Goal: Task Accomplishment & Management: Use online tool/utility

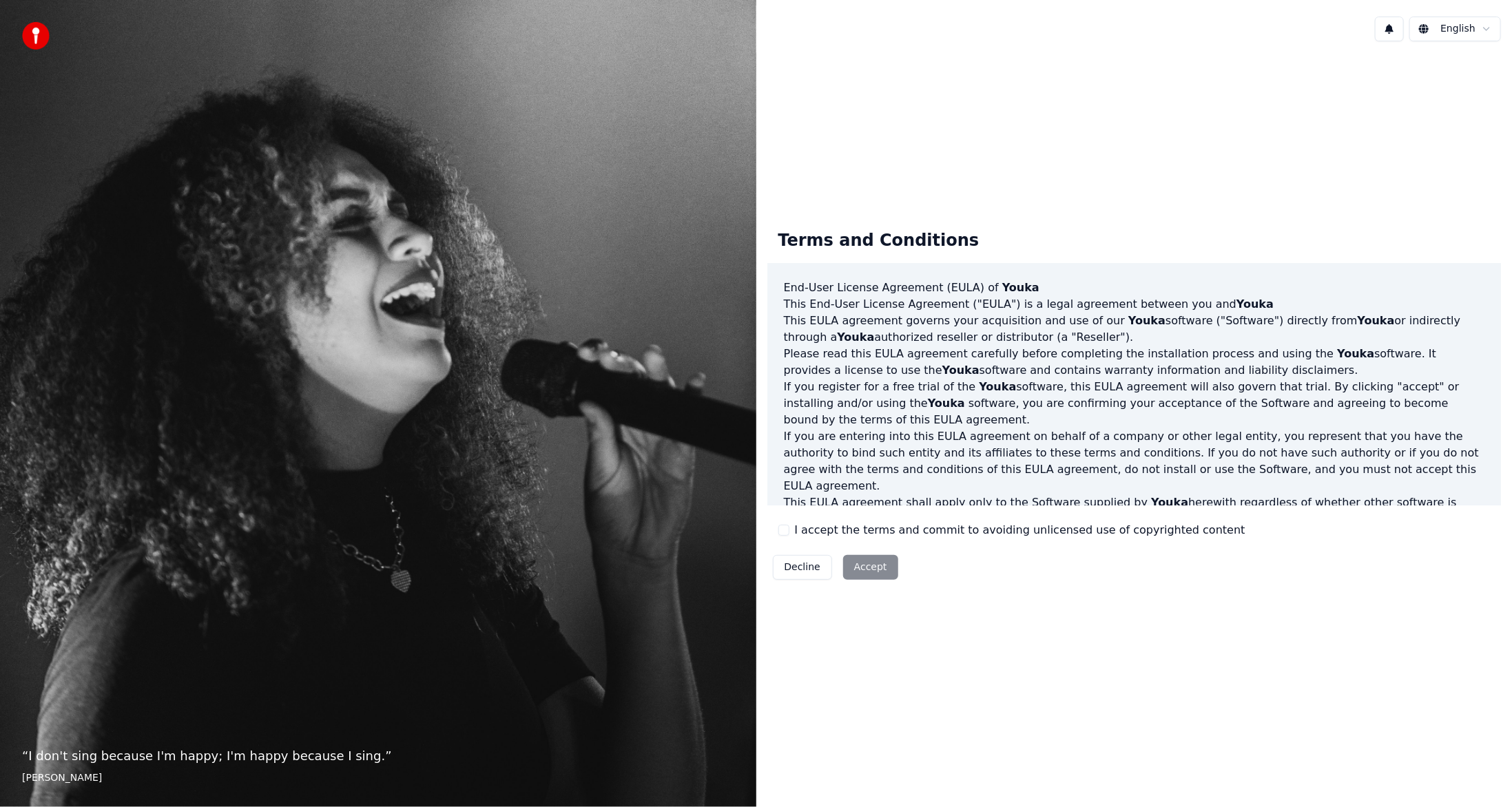
click at [782, 522] on div "I accept the terms and commit to avoiding unlicensed use of copyrighted content" at bounding box center [1012, 530] width 467 height 16
click at [785, 534] on button "I accept the terms and commit to avoiding unlicensed use of copyrighted content" at bounding box center [784, 530] width 11 height 11
click at [855, 560] on button "Accept" at bounding box center [870, 567] width 55 height 25
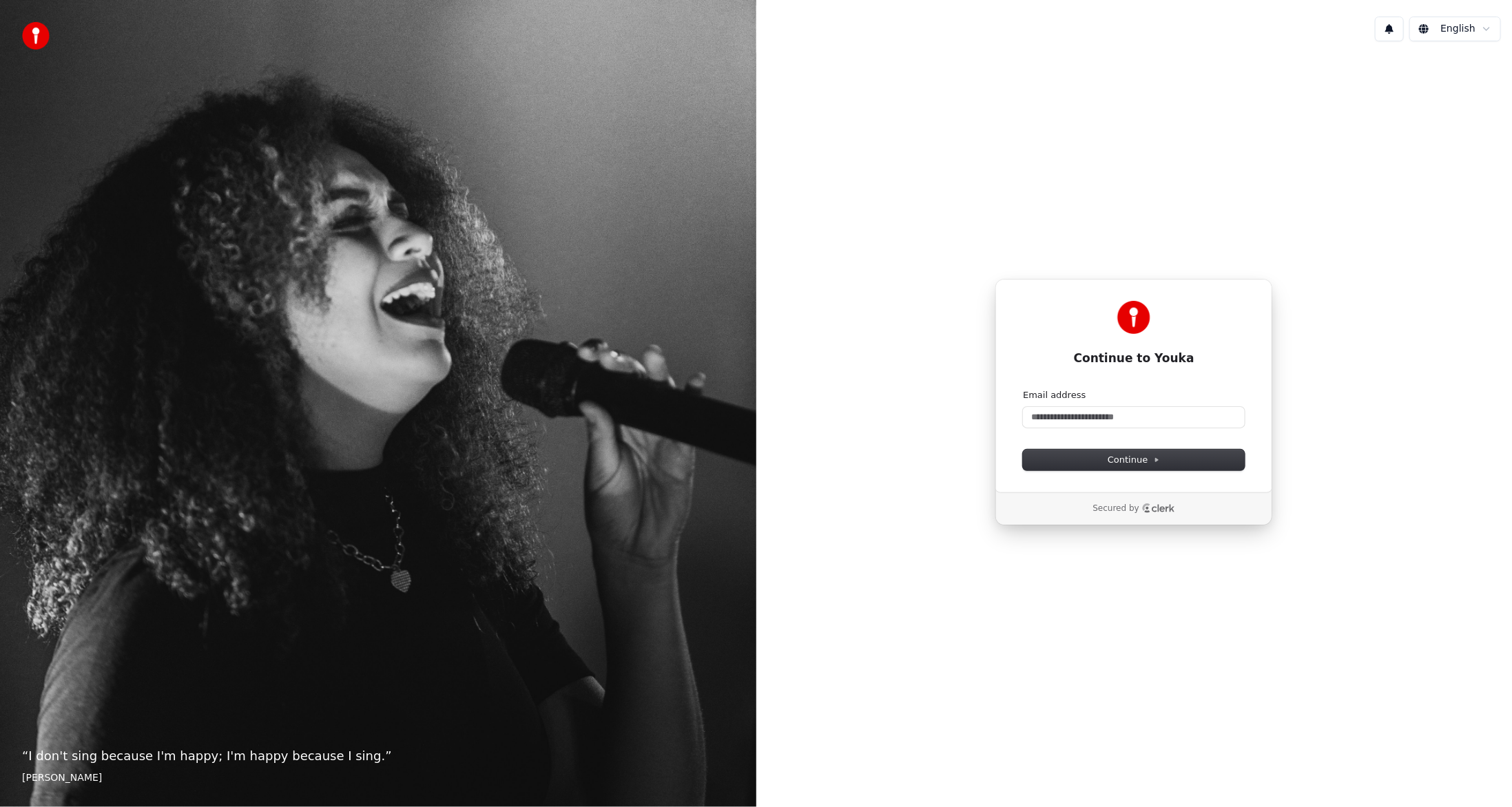
click at [1157, 506] on icon "Clerk logo" at bounding box center [1158, 507] width 33 height 10
click at [1037, 418] on input "Email address" at bounding box center [1133, 417] width 221 height 21
click at [1078, 461] on button "Continue" at bounding box center [1133, 459] width 221 height 21
type input "**********"
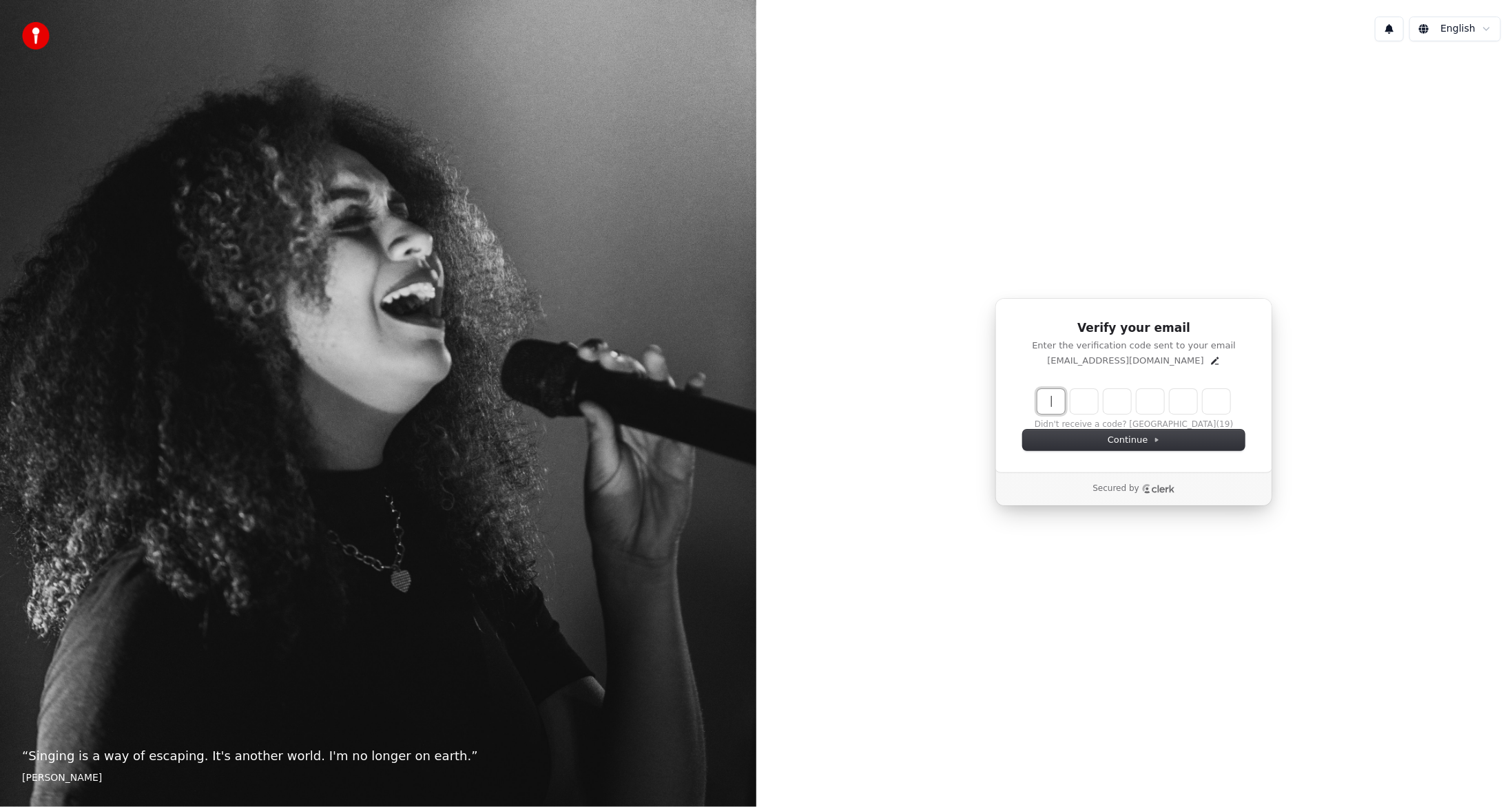
click at [1047, 398] on input "Enter verification code" at bounding box center [1134, 401] width 193 height 25
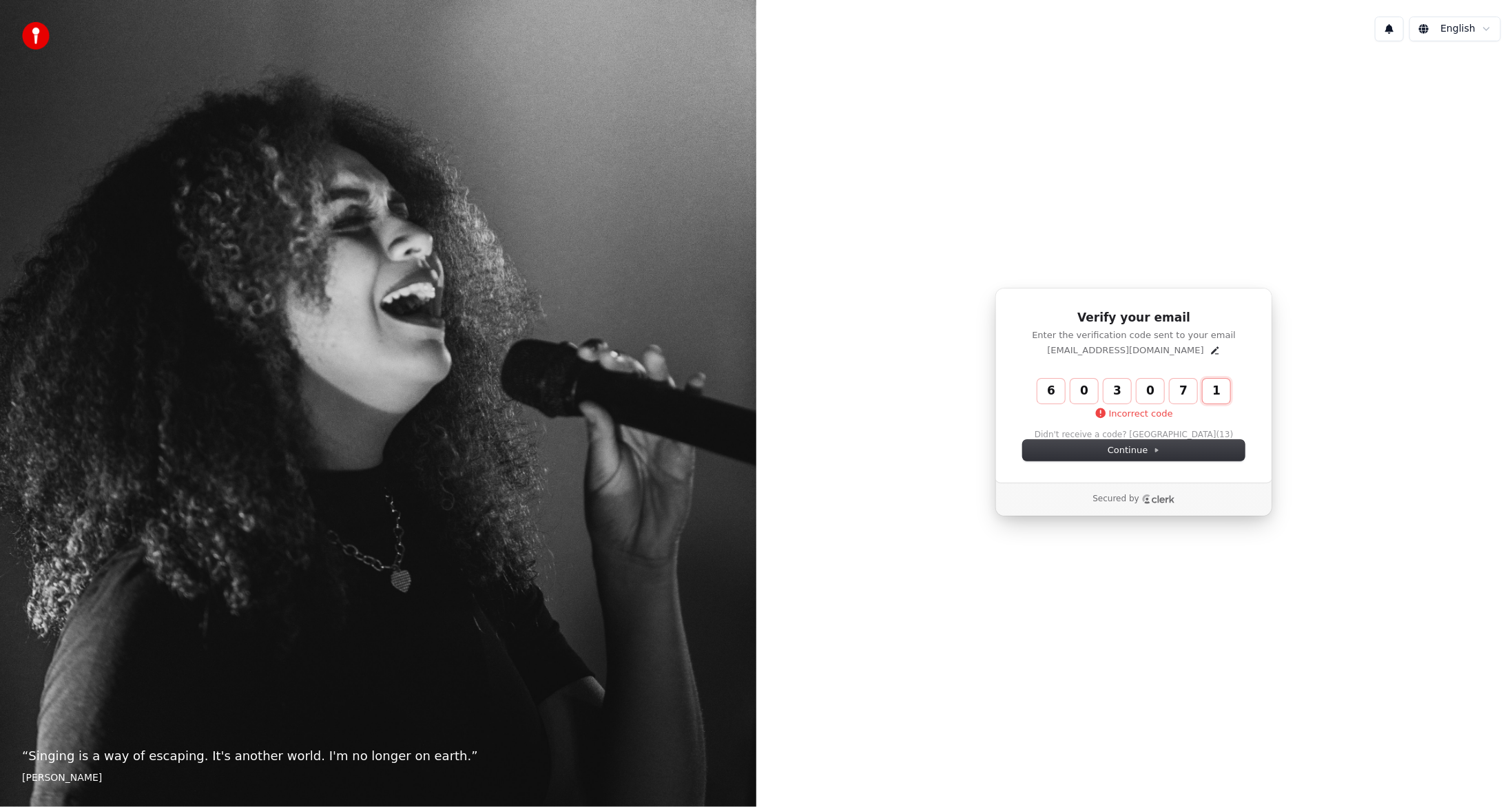
type input "*****"
type input "*"
type input "******"
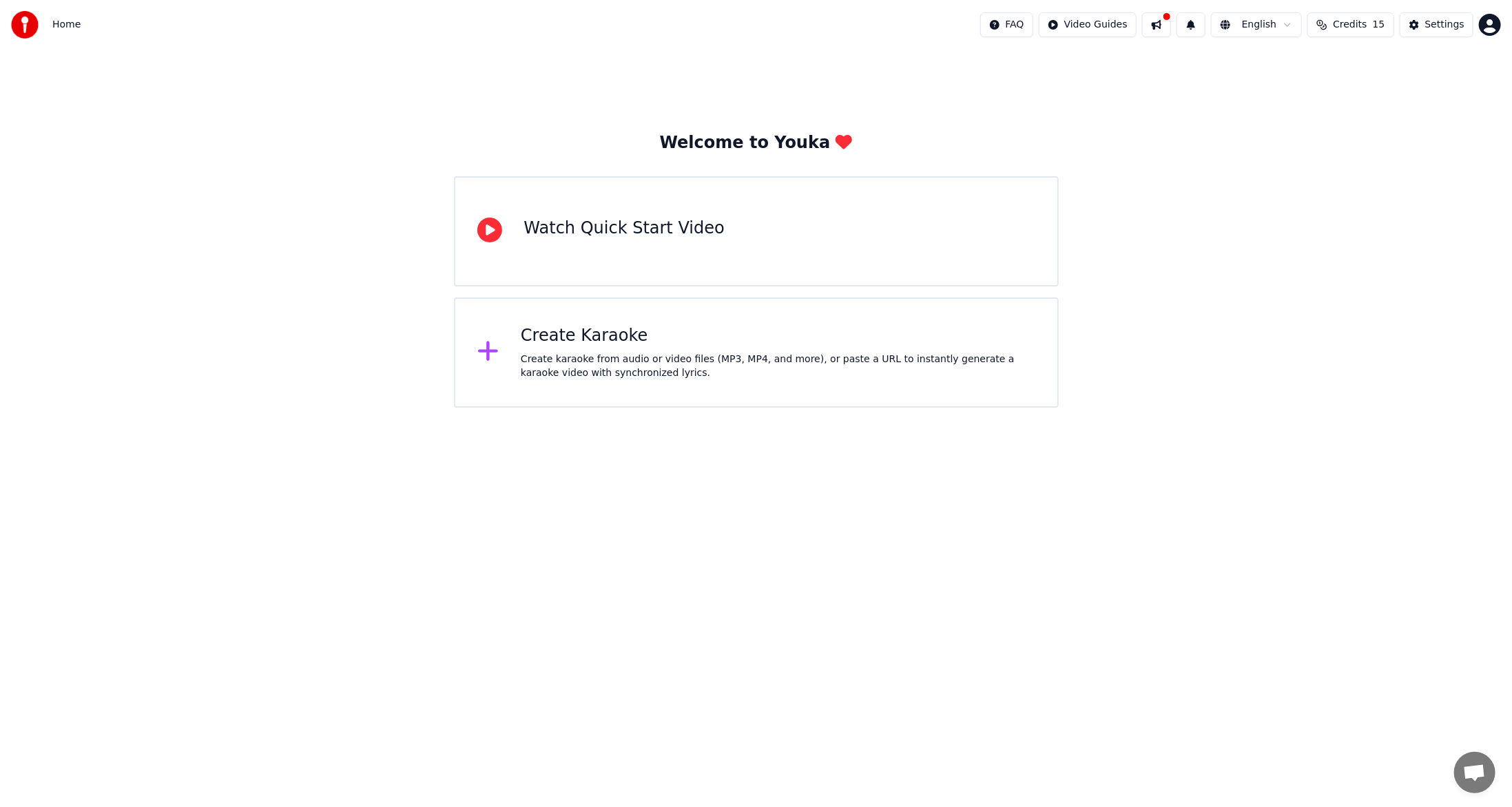
click at [746, 407] on html "Home FAQ Video Guides English Credits 15 Settings Welcome to Youka Watch Quick …" at bounding box center [756, 203] width 1512 height 407
click at [700, 355] on div "Create karaoke from audio or video files (MP3, MP4, and more), or paste a URL t…" at bounding box center [777, 366] width 515 height 27
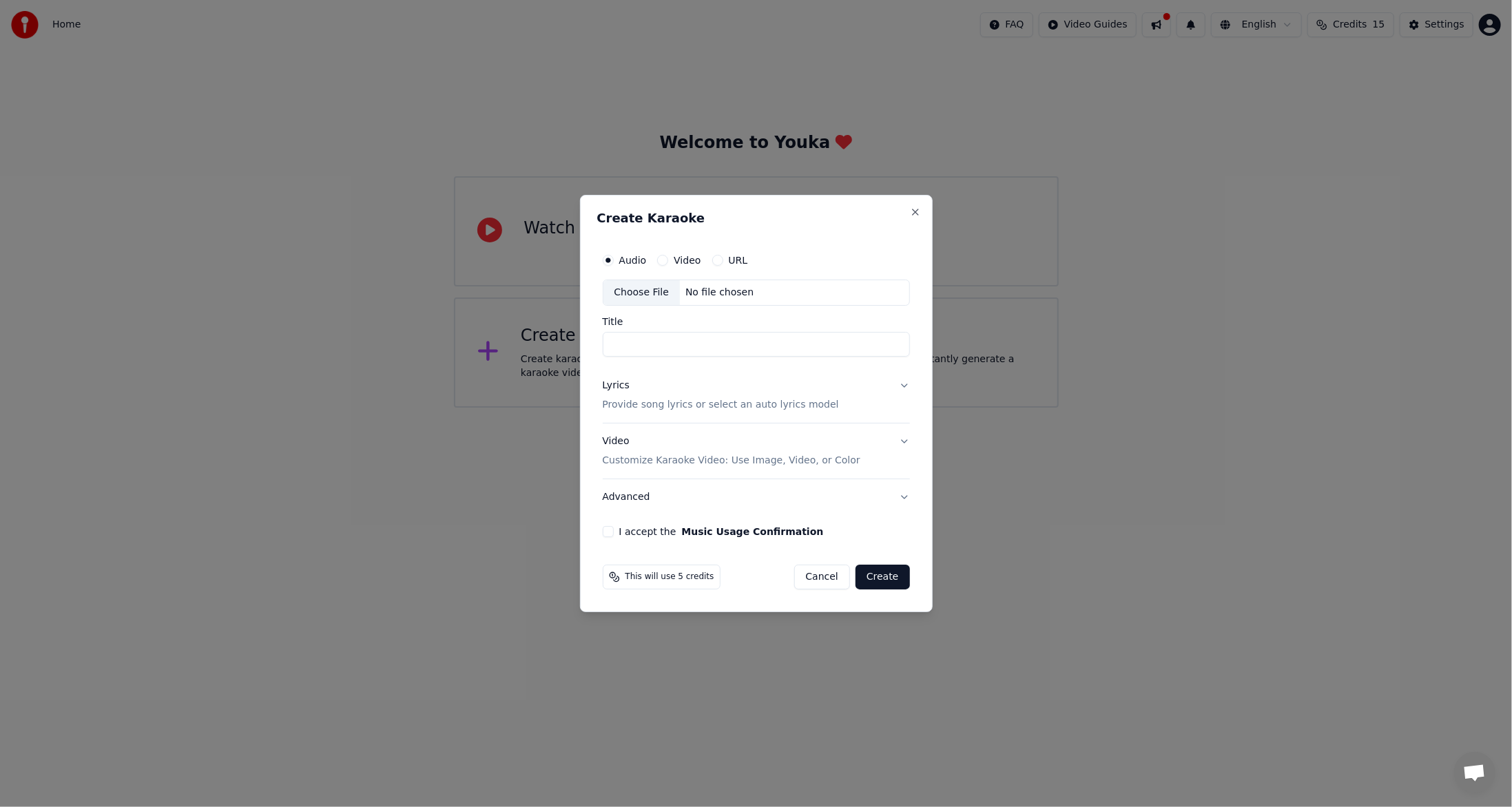
click at [714, 403] on p "Provide song lyrics or select an auto lyrics model" at bounding box center [720, 404] width 236 height 14
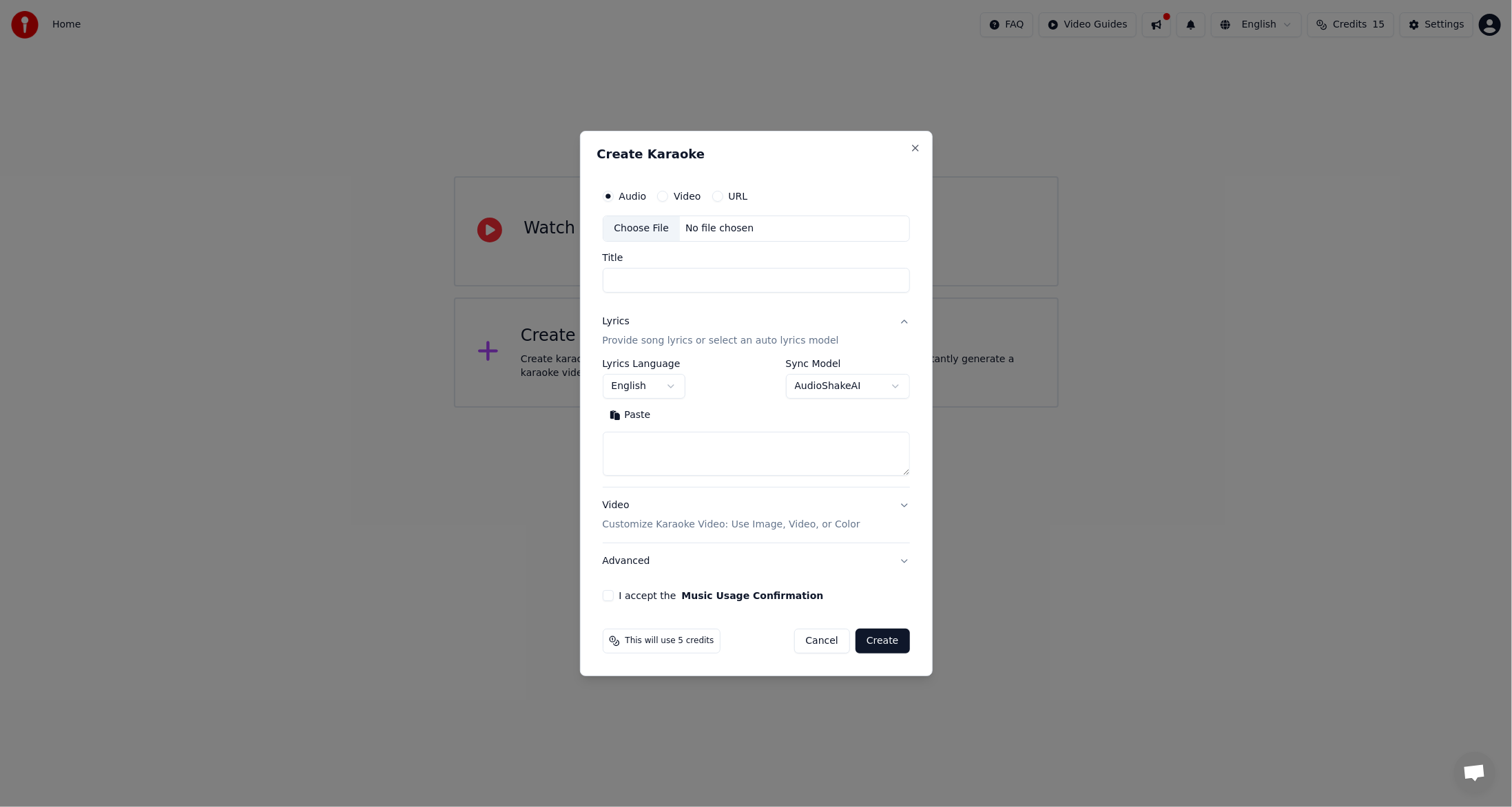
click at [794, 537] on button "Video Customize Karaoke Video: Use Image, Video, or Color" at bounding box center [756, 515] width 307 height 55
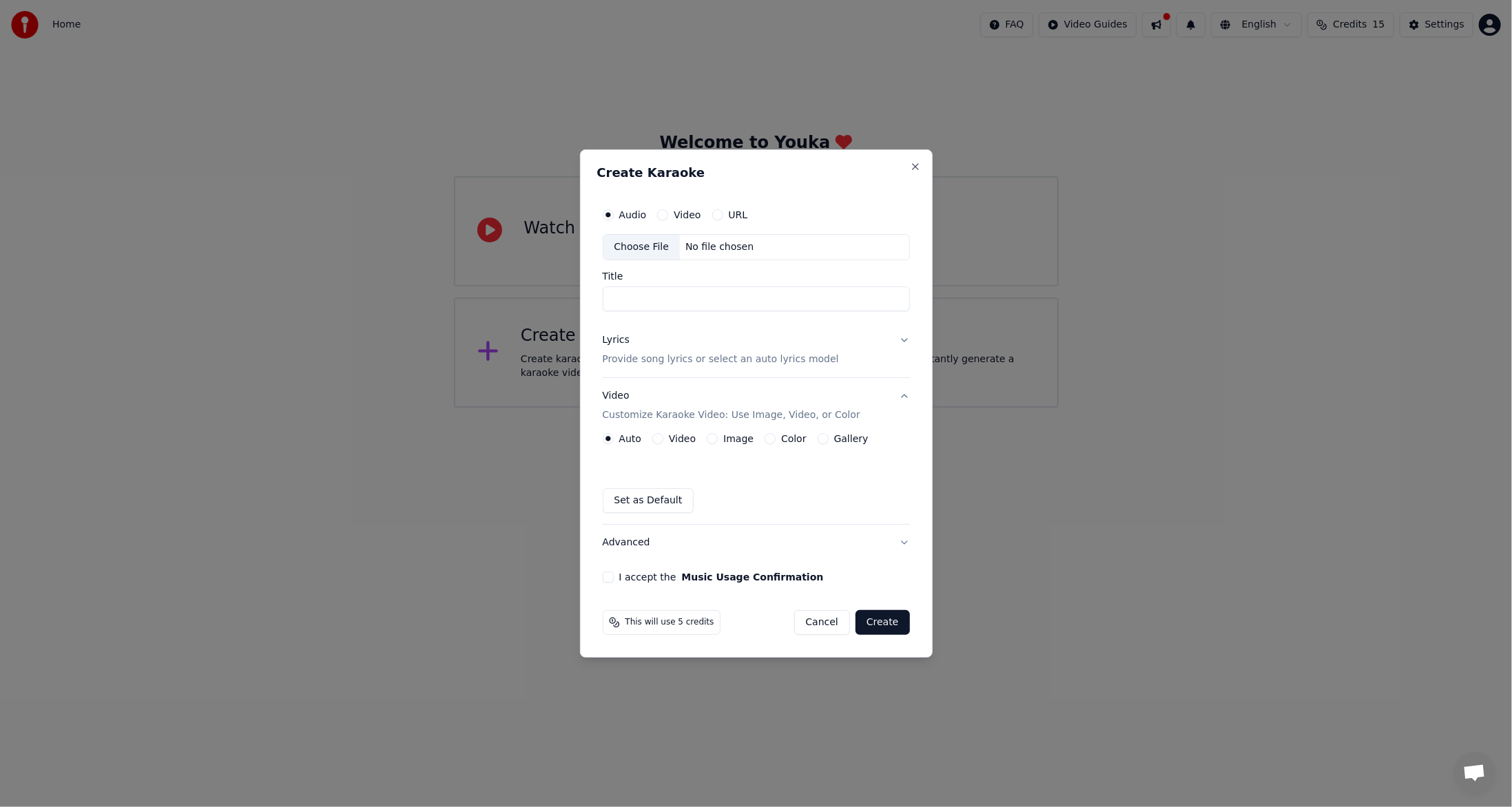
click at [715, 215] on button "URL" at bounding box center [717, 215] width 11 height 11
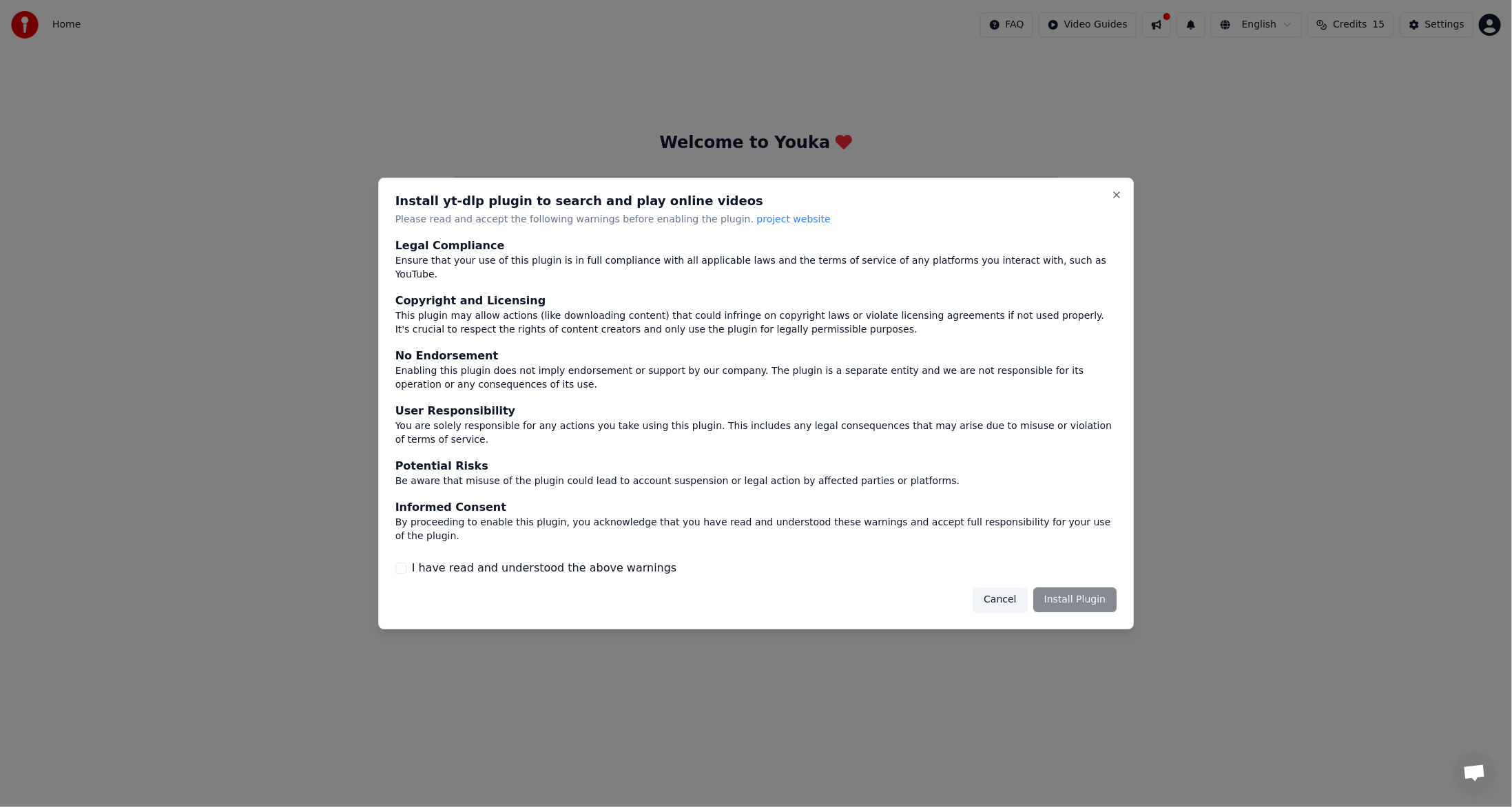
click at [1056, 587] on div "Cancel Install Plugin" at bounding box center [1044, 599] width 144 height 25
click at [560, 559] on label "I have read and understood the above warnings" at bounding box center [544, 567] width 265 height 16
click at [406, 562] on button "I have read and understood the above warnings" at bounding box center [401, 567] width 11 height 11
click at [1105, 590] on button "Install Plugin" at bounding box center [1075, 599] width 83 height 25
click at [1047, 587] on div "Cancel Install Plugin" at bounding box center [1036, 599] width 160 height 25
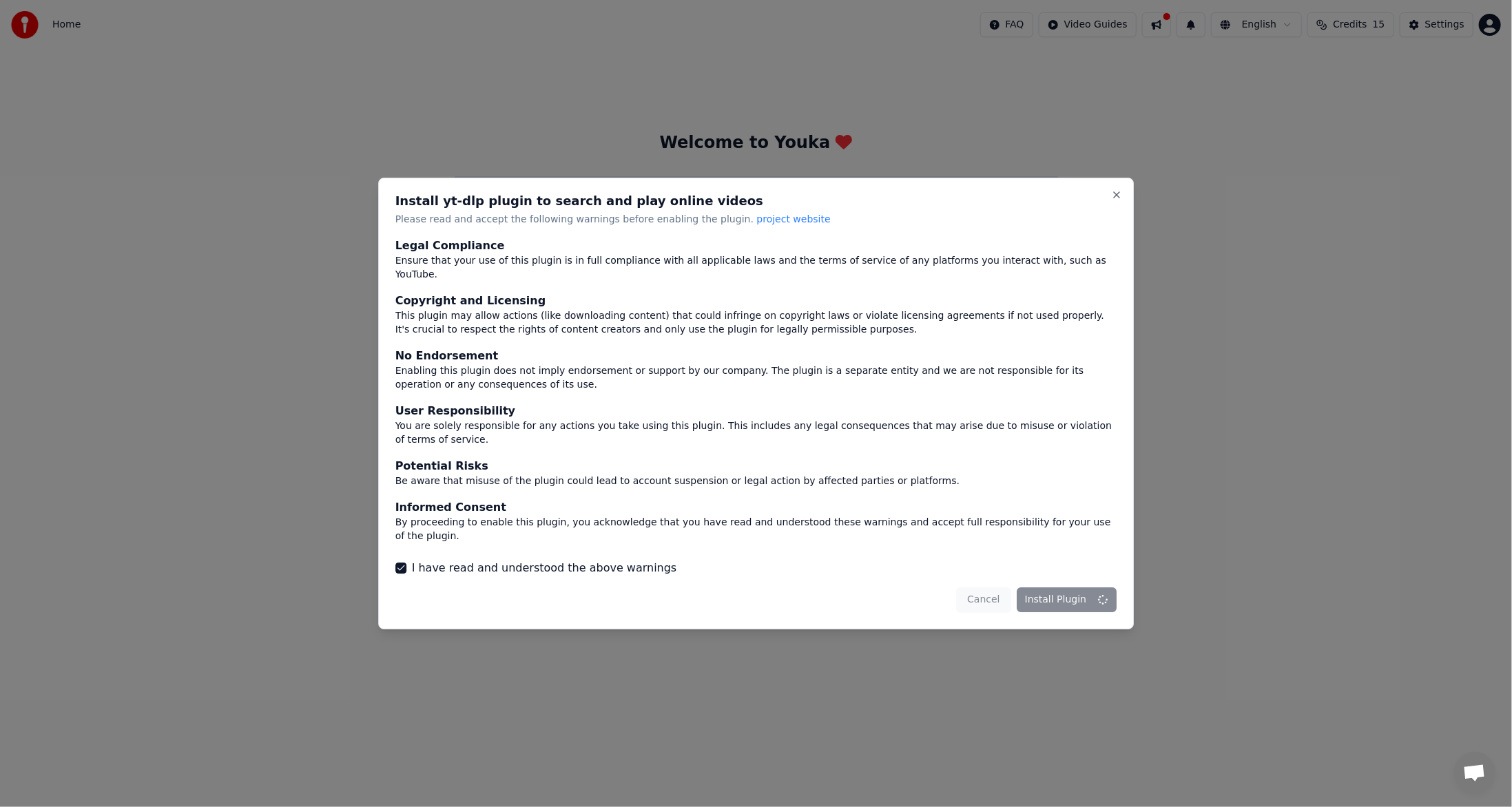
click at [1050, 587] on div "Cancel Install Plugin" at bounding box center [1036, 599] width 160 height 25
click at [1070, 587] on button "Install Plugin" at bounding box center [1075, 599] width 83 height 25
click at [1115, 200] on button "Close" at bounding box center [1116, 195] width 11 height 11
click at [1116, 200] on button "Close" at bounding box center [1116, 195] width 11 height 11
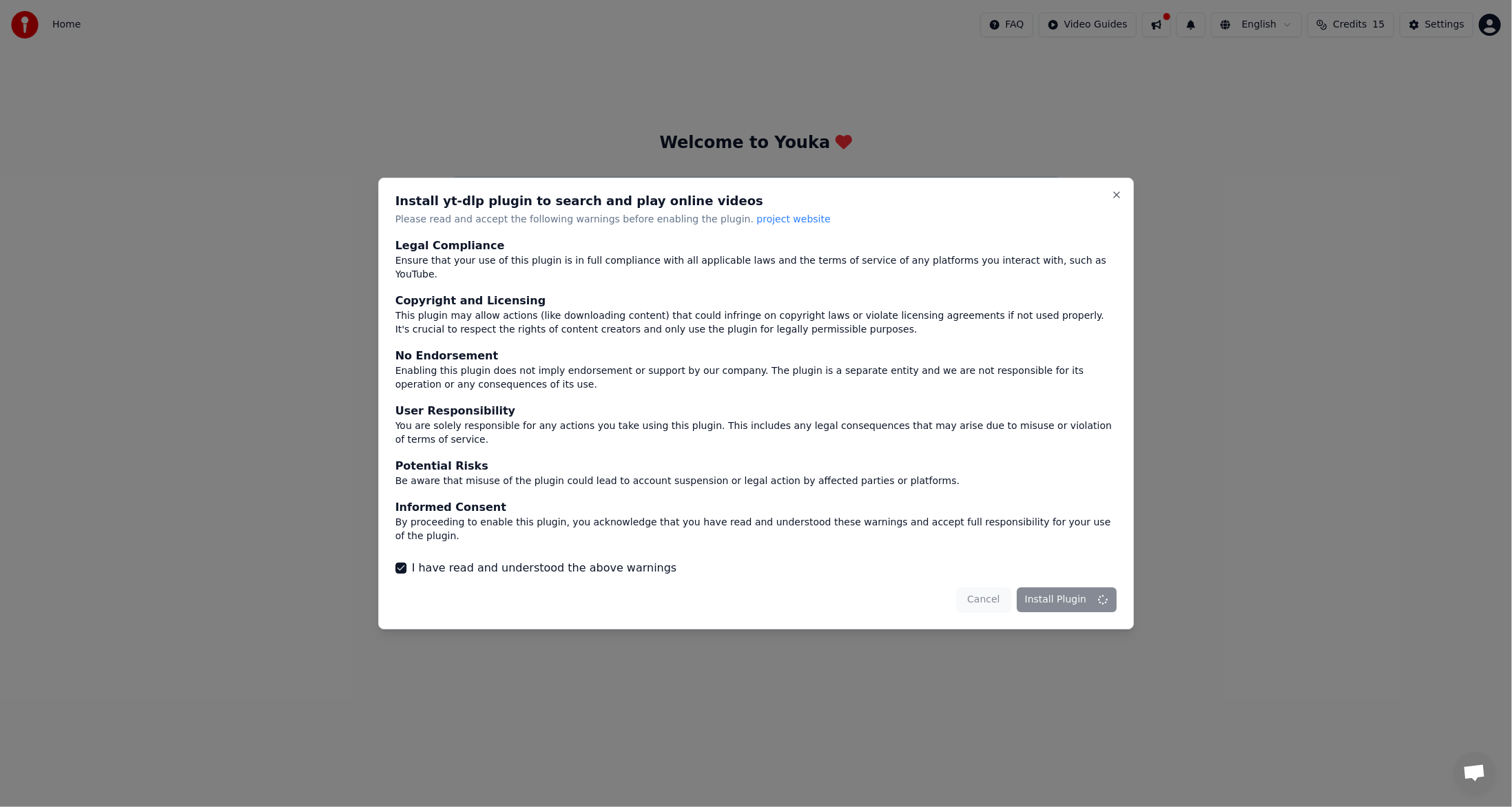
click at [1194, 444] on div at bounding box center [756, 404] width 1512 height 807
click at [982, 587] on div "Cancel Install Plugin" at bounding box center [1036, 599] width 160 height 25
click at [1111, 209] on div "Install yt-dlp plugin to search and play online videos Please read and accept t…" at bounding box center [756, 404] width 756 height 452
click at [1116, 200] on button "Close" at bounding box center [1116, 195] width 11 height 11
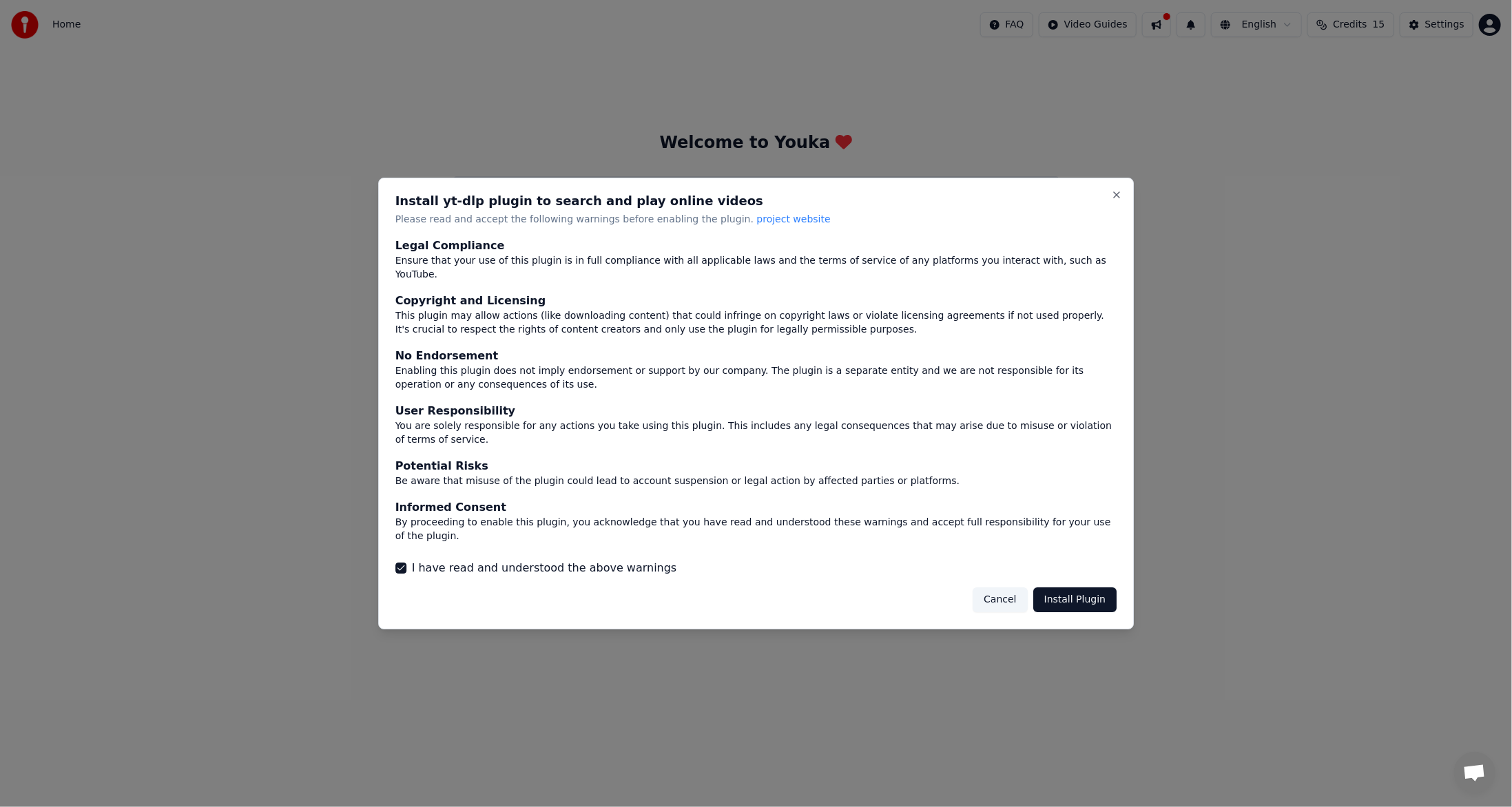
click at [1013, 587] on button "Cancel" at bounding box center [1000, 599] width 55 height 25
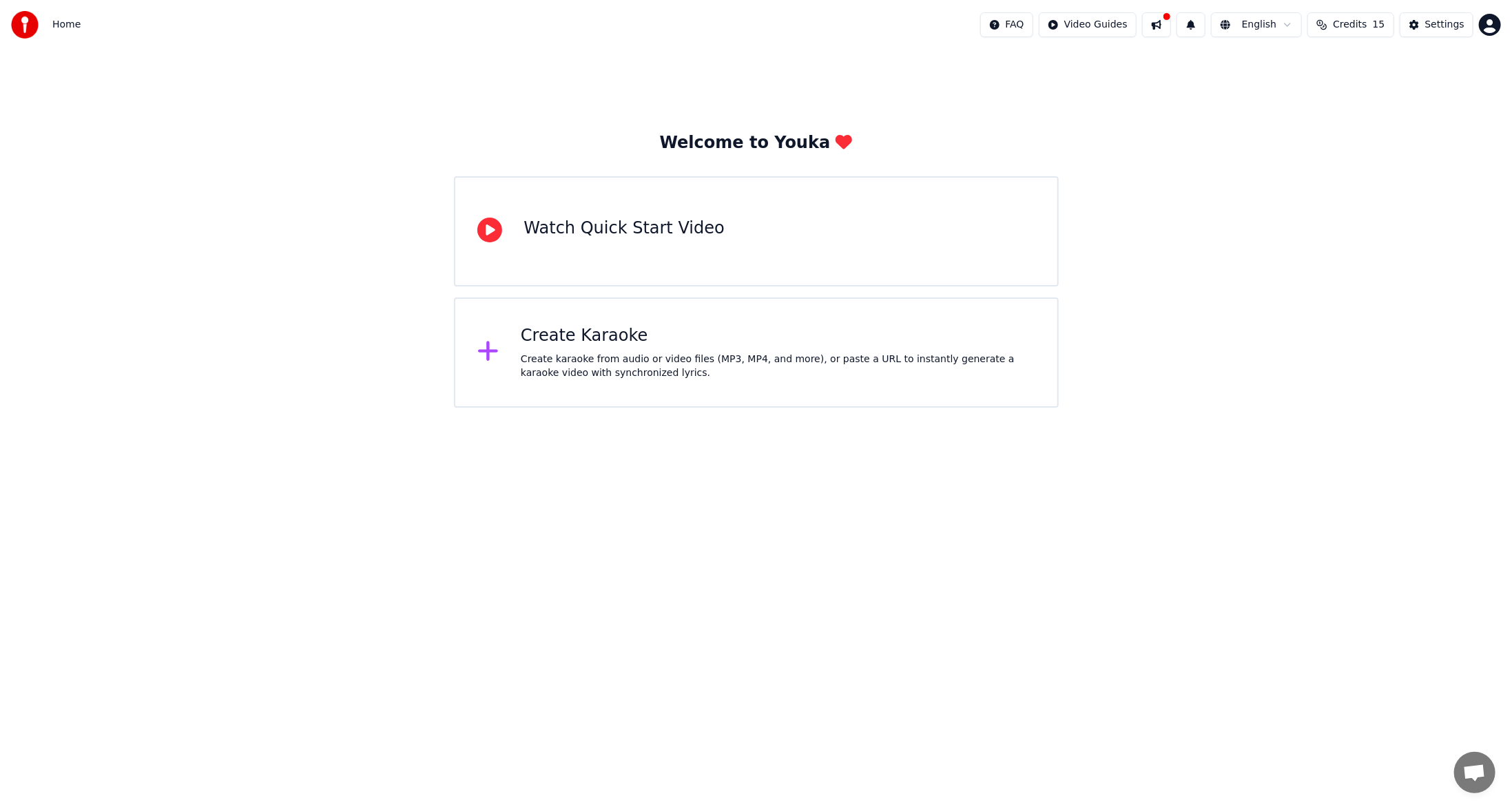
click at [983, 407] on html "Home FAQ Video Guides English Credits 15 Settings Welcome to Youka Watch Quick …" at bounding box center [756, 203] width 1512 height 407
click at [715, 348] on div "Create Karaoke Create karaoke from audio or video files (MP3, MP4, and more), o…" at bounding box center [777, 352] width 515 height 55
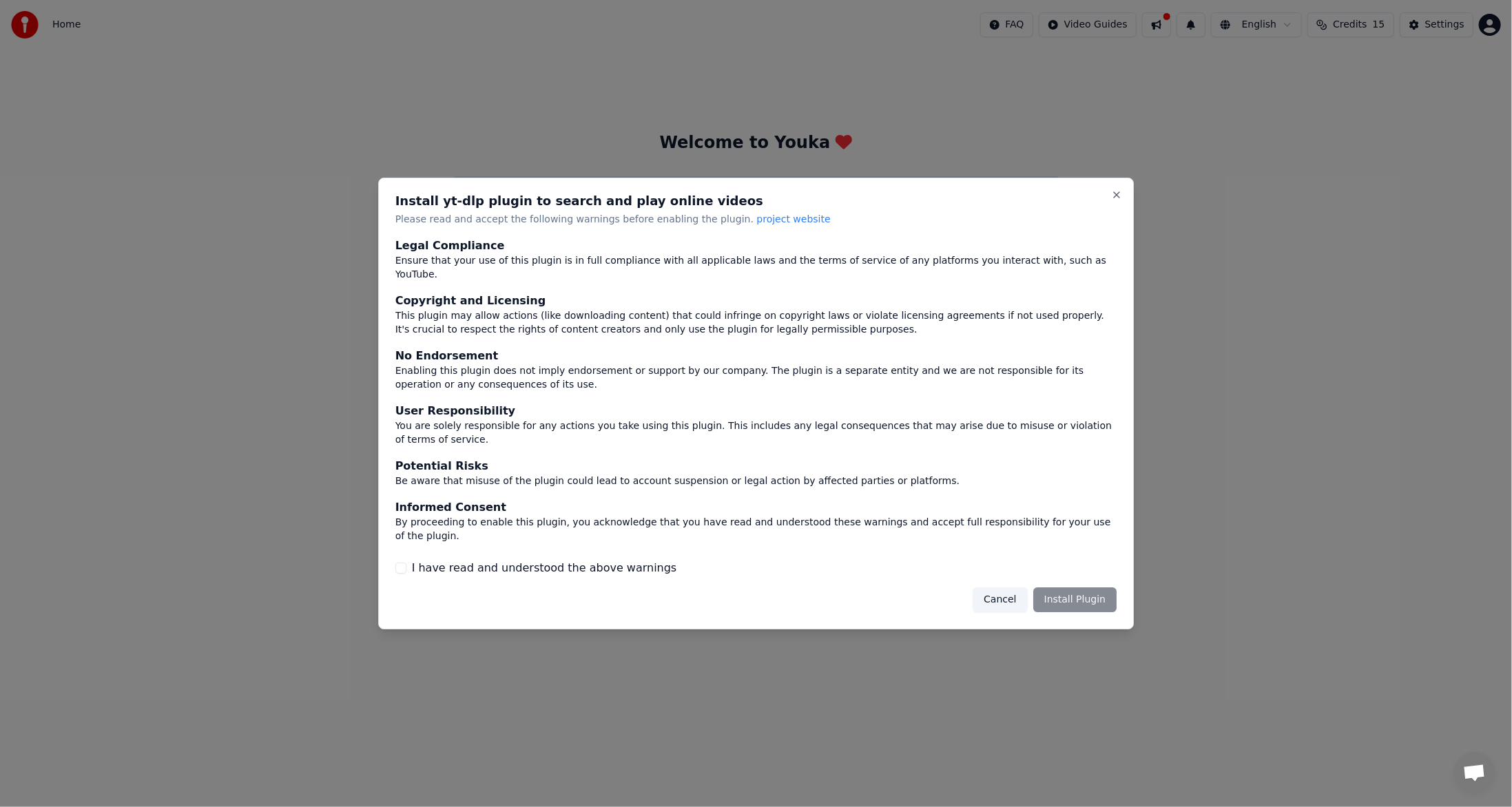
click at [611, 559] on label "I have read and understood the above warnings" at bounding box center [544, 567] width 265 height 16
click at [406, 562] on button "I have read and understood the above warnings" at bounding box center [401, 567] width 11 height 11
click at [1122, 208] on div "Install yt-dlp plugin to search and play online videos Please read and accept t…" at bounding box center [756, 404] width 756 height 452
click at [1110, 207] on h2 "Install yt-dlp plugin to search and play online videos" at bounding box center [756, 201] width 722 height 13
click at [1116, 200] on button "Close" at bounding box center [1116, 195] width 11 height 11
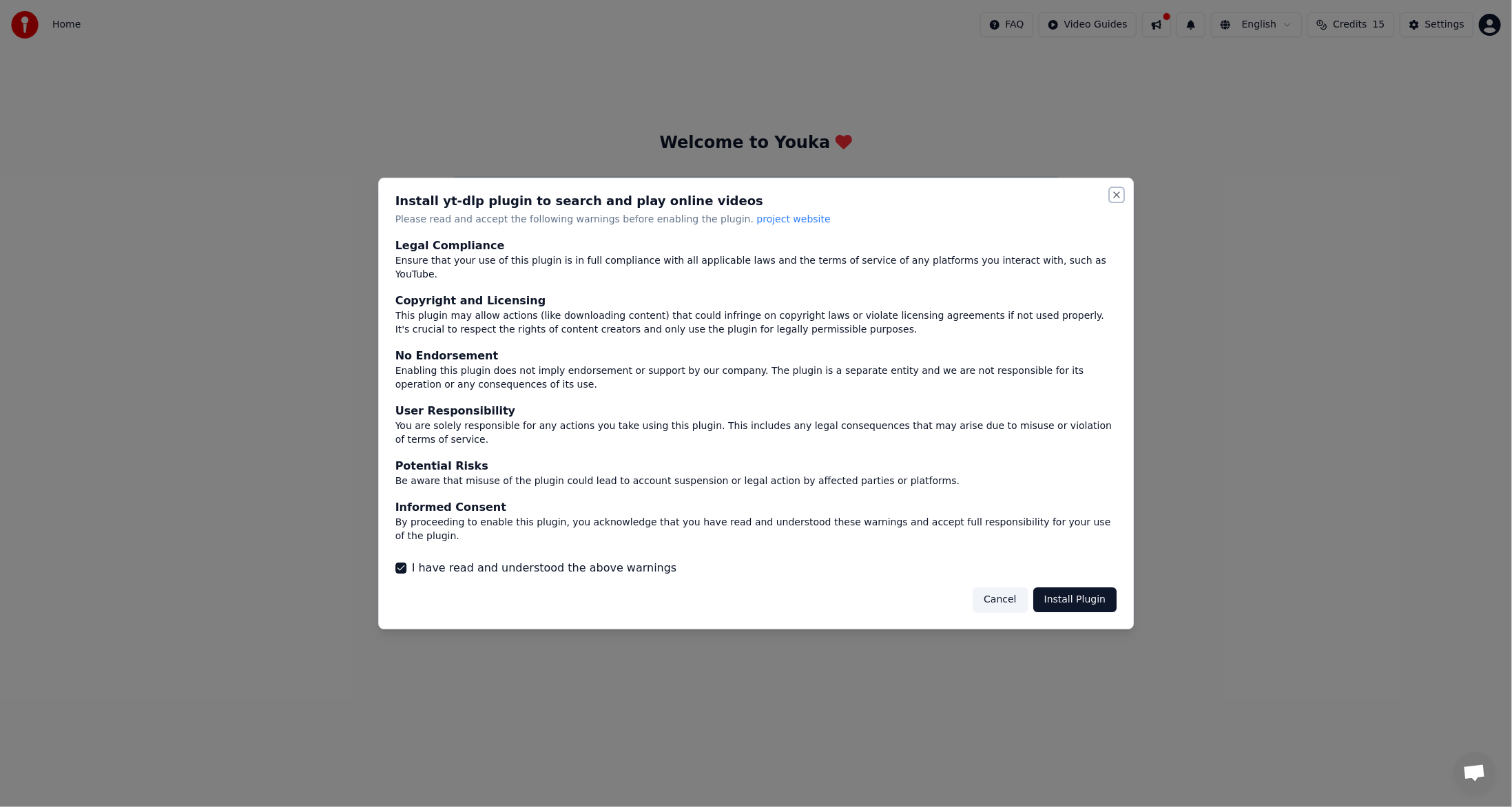
click at [1116, 200] on button "Close" at bounding box center [1116, 195] width 11 height 11
click at [1102, 213] on div "Install yt-dlp plugin to search and play online videos Please read and accept t…" at bounding box center [756, 404] width 756 height 452
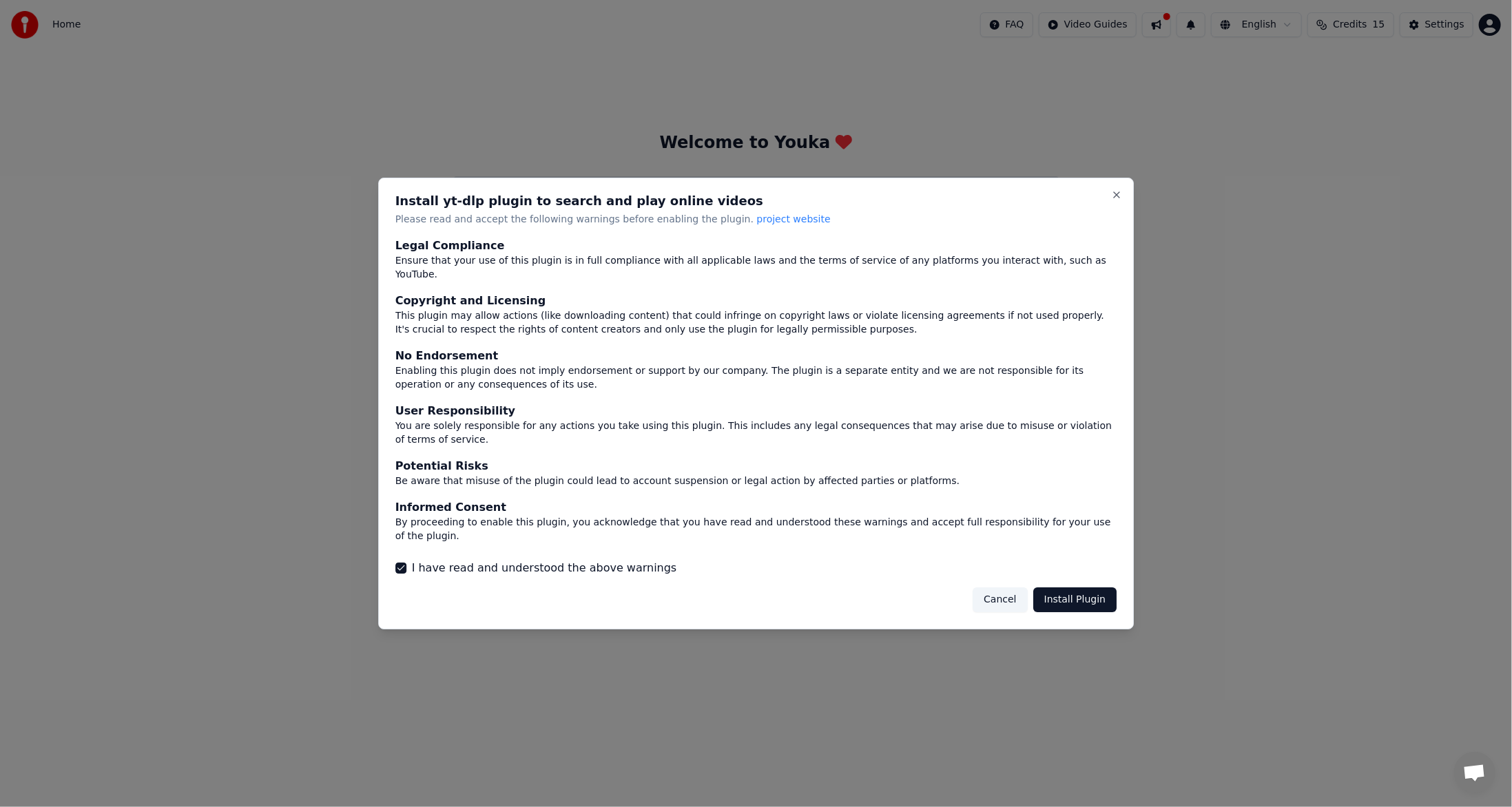
click at [1126, 215] on div "Install yt-dlp plugin to search and play online videos Please read and accept t…" at bounding box center [756, 404] width 756 height 452
click at [1116, 200] on button "Close" at bounding box center [1116, 195] width 11 height 11
click at [1116, 200] on button "Close" at bounding box center [1116, 195] width 11 height 11
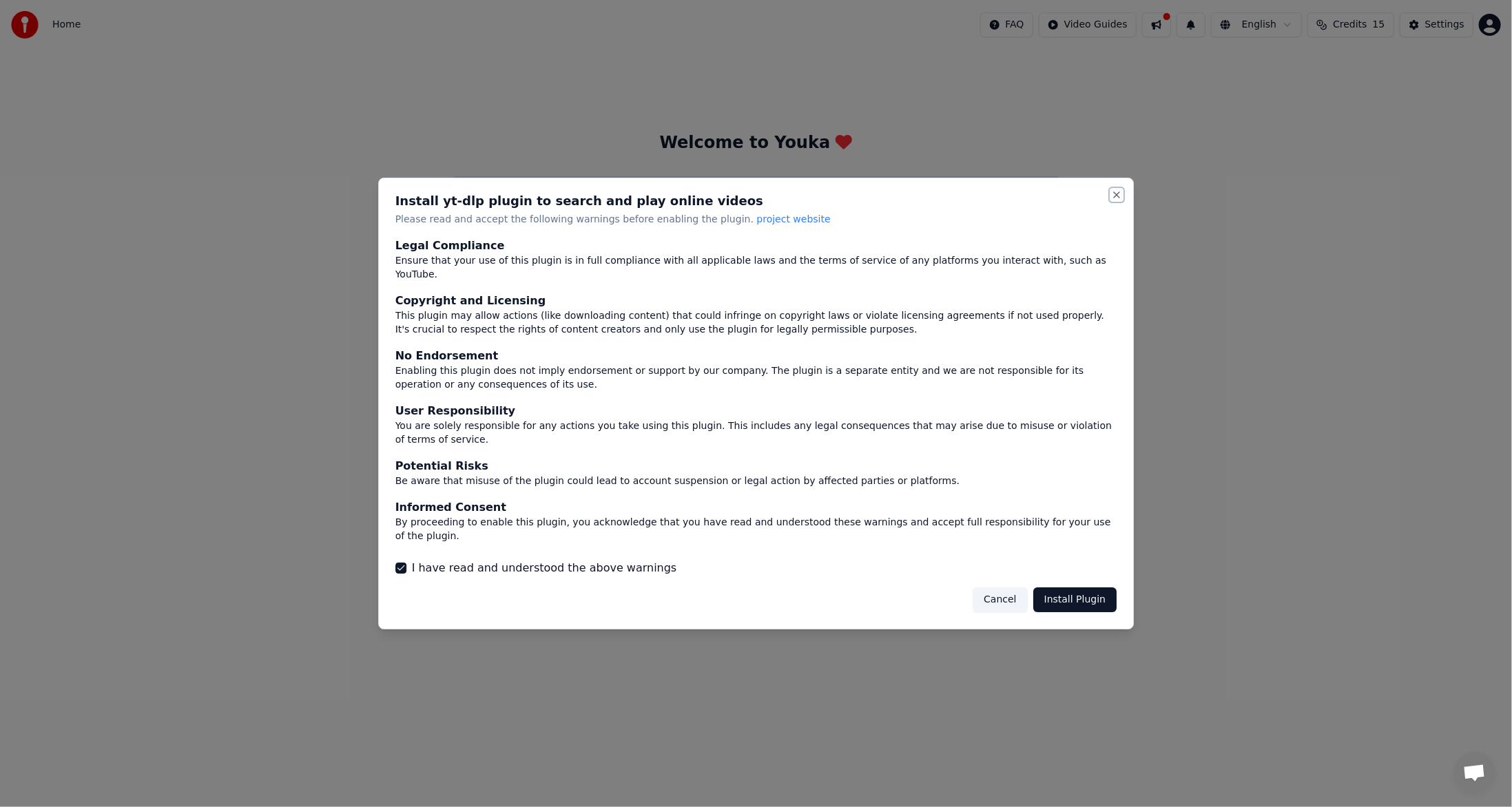
click at [1116, 200] on button "Close" at bounding box center [1116, 195] width 11 height 11
click at [1117, 200] on button "Close" at bounding box center [1116, 195] width 11 height 11
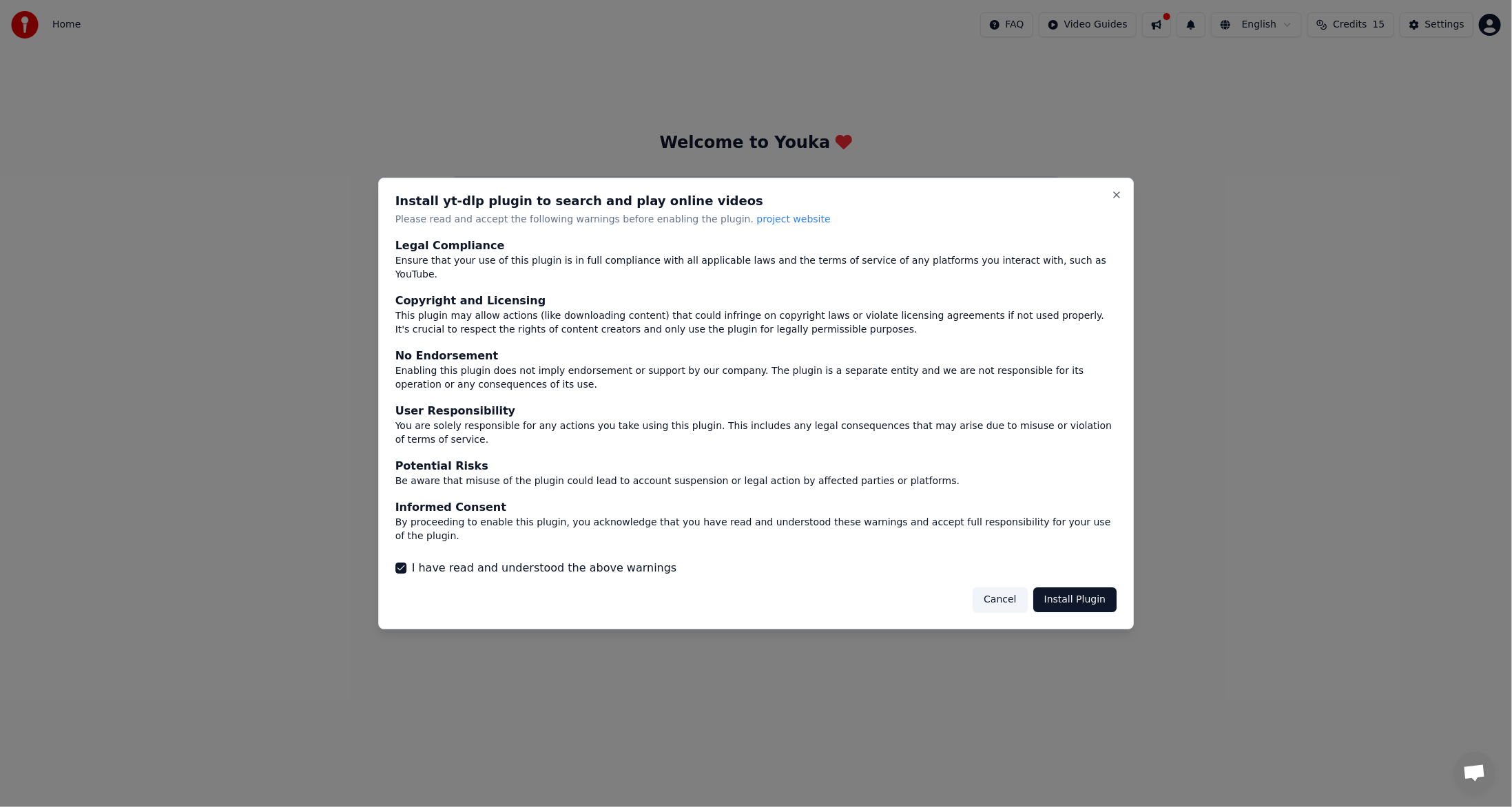
click at [1008, 587] on button "Cancel" at bounding box center [1000, 599] width 55 height 25
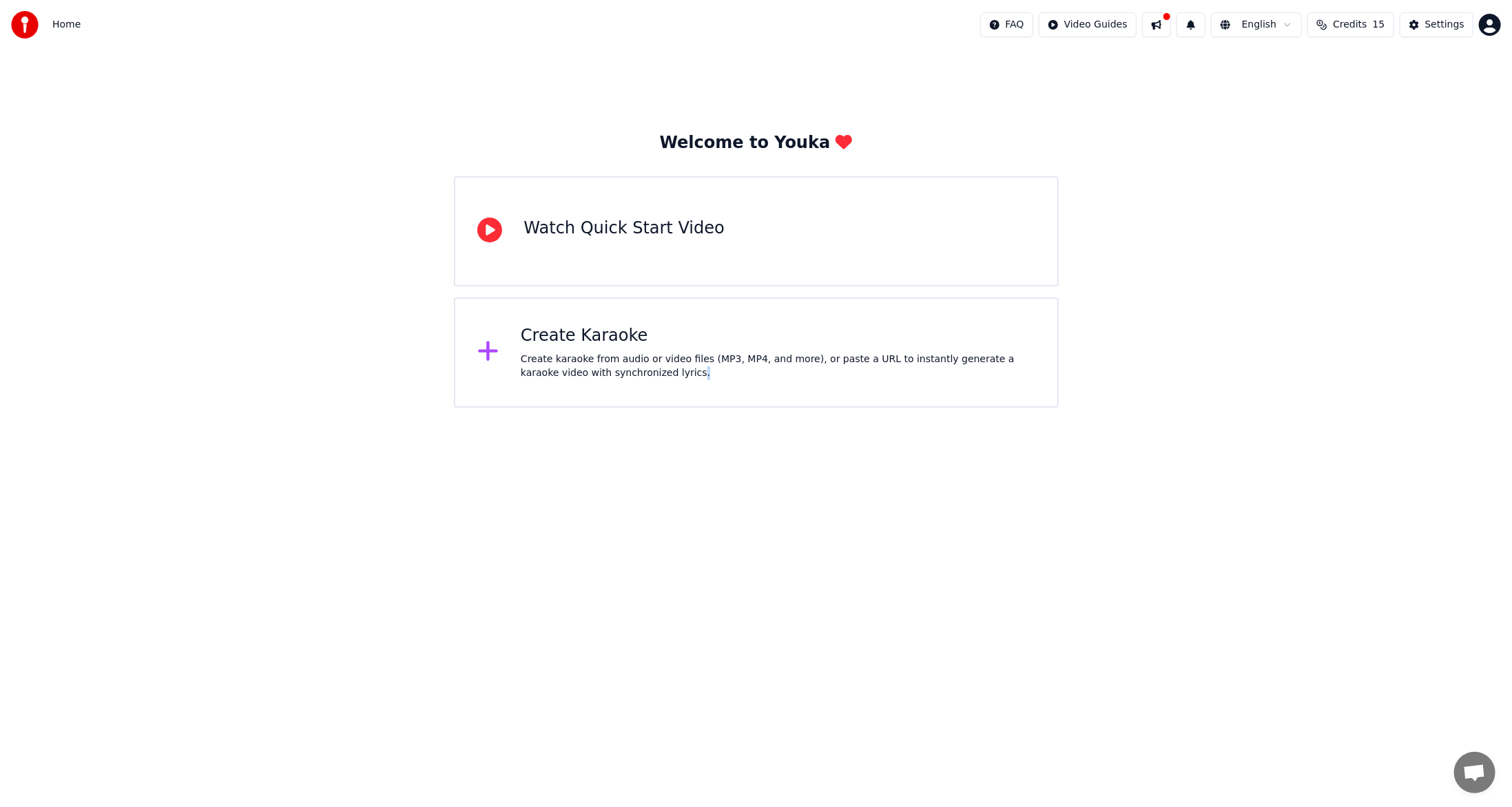
click at [1008, 407] on html "Home FAQ Video Guides English Credits 15 Settings Welcome to Youka Watch Quick …" at bounding box center [756, 203] width 1512 height 407
click at [989, 407] on html "Home FAQ Video Guides English Credits 15 Settings Welcome to Youka Watch Quick …" at bounding box center [756, 203] width 1512 height 407
click at [484, 353] on icon at bounding box center [488, 352] width 20 height 20
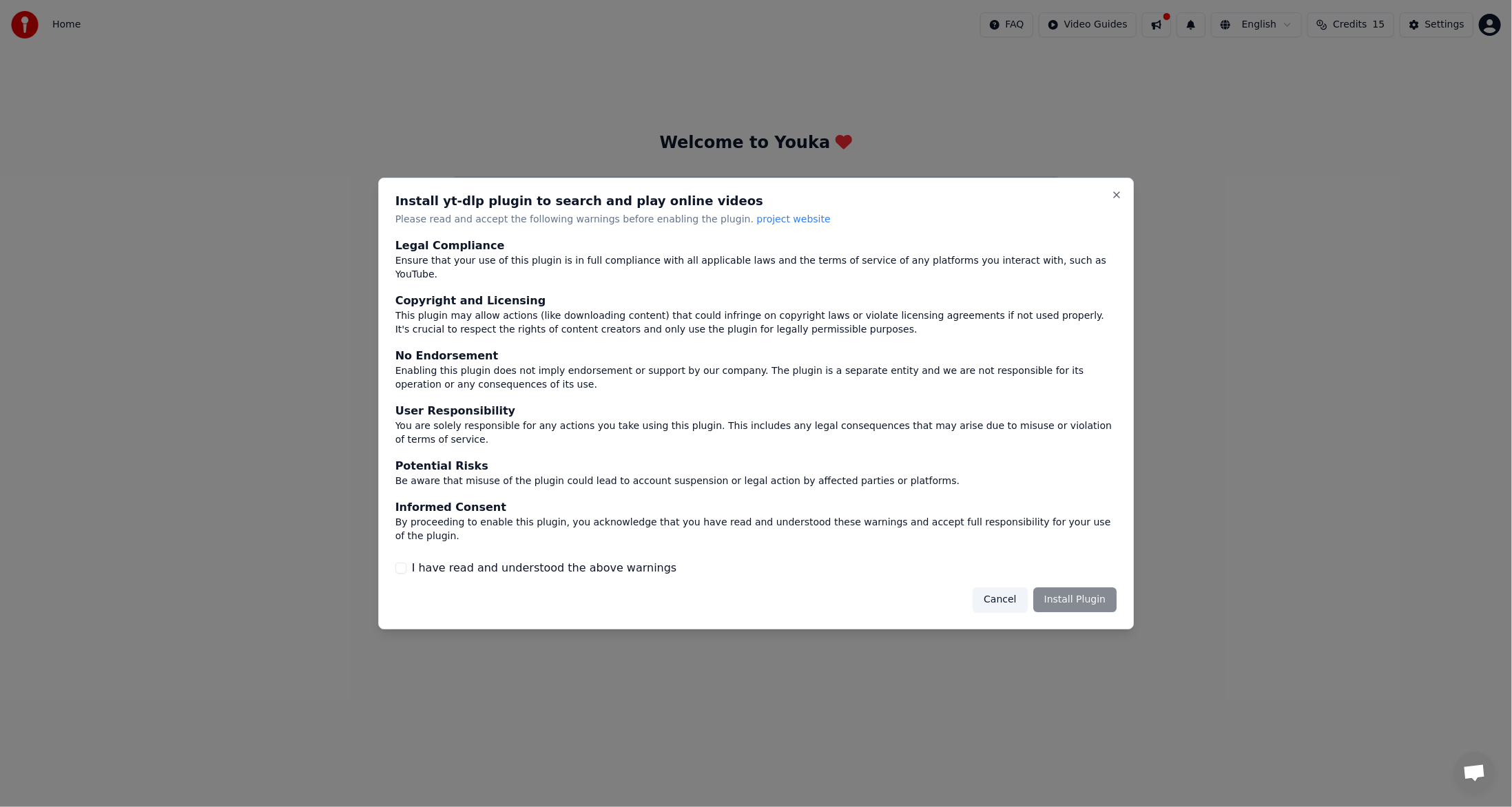
click at [1059, 588] on div "Cancel Install Plugin" at bounding box center [1044, 599] width 144 height 25
click at [480, 559] on label "I have read and understood the above warnings" at bounding box center [544, 567] width 265 height 16
click at [406, 562] on button "I have read and understood the above warnings" at bounding box center [401, 567] width 11 height 11
type button "on"
click at [1117, 200] on button "Close" at bounding box center [1116, 195] width 11 height 11
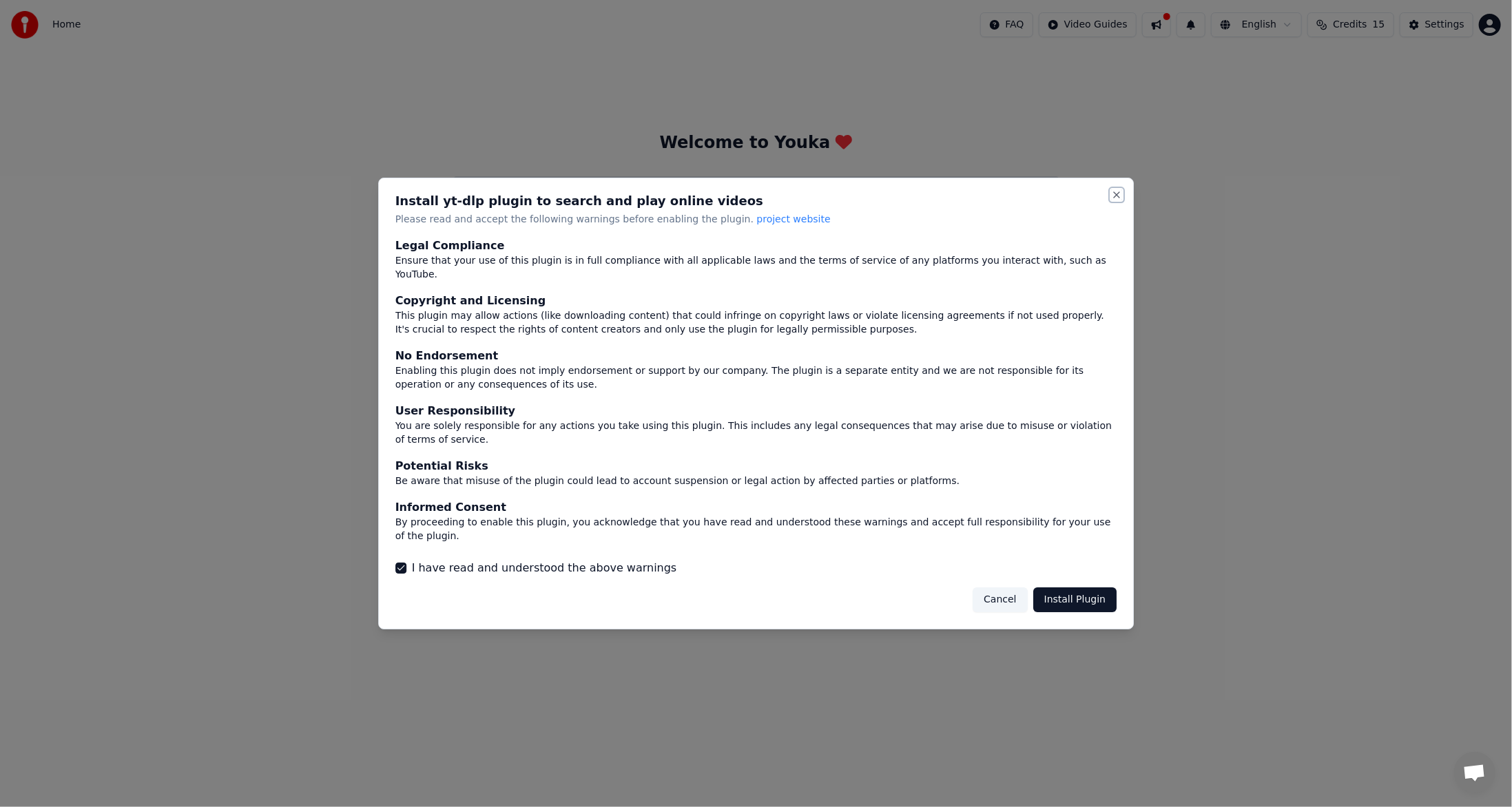
click at [1117, 200] on button "Close" at bounding box center [1116, 195] width 11 height 11
